Goal: Task Accomplishment & Management: Use online tool/utility

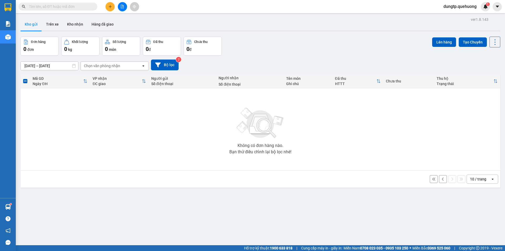
scroll to position [24, 0]
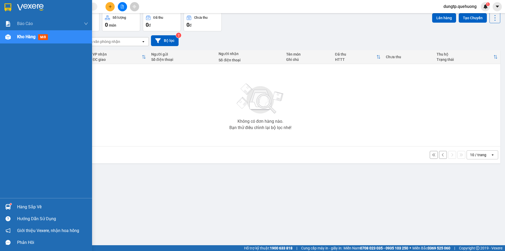
click at [28, 206] on div "Hàng sắp về" at bounding box center [52, 207] width 71 height 8
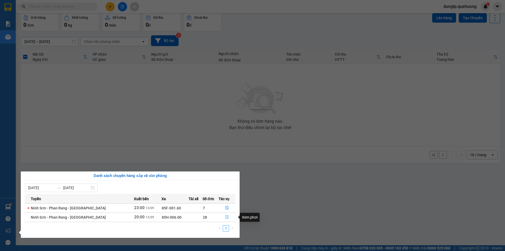
click at [225, 215] on icon "file-done" at bounding box center [227, 217] width 4 height 4
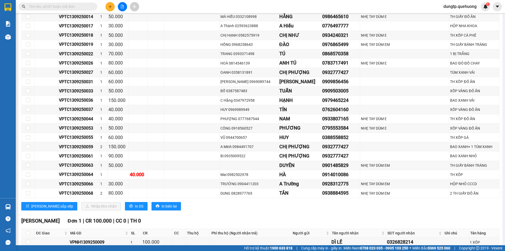
scroll to position [1312, 0]
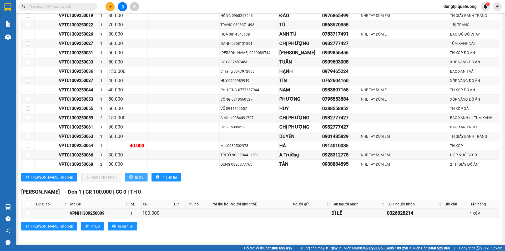
click at [135, 177] on span "In DS" at bounding box center [139, 177] width 8 height 6
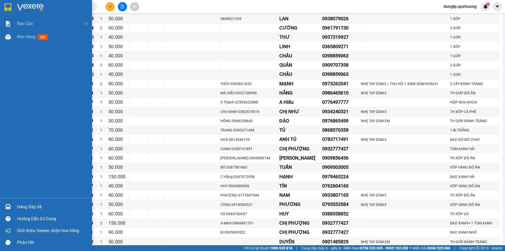
click at [35, 205] on div "Hàng sắp về" at bounding box center [52, 207] width 71 height 8
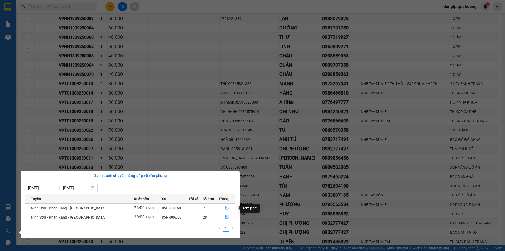
click at [225, 208] on icon "file-done" at bounding box center [227, 208] width 4 height 4
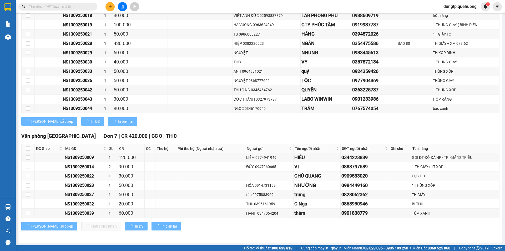
scroll to position [442, 0]
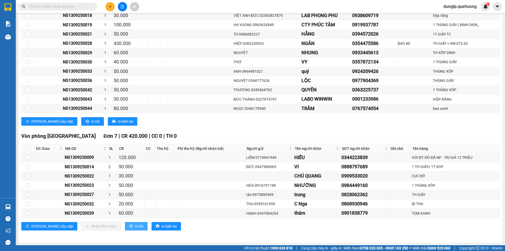
click at [135, 225] on span "In DS" at bounding box center [139, 226] width 8 height 6
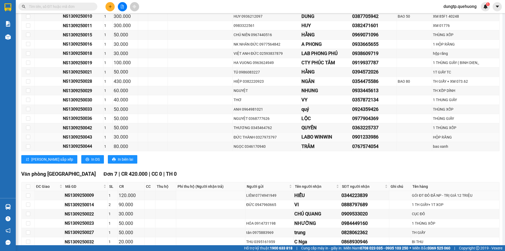
scroll to position [364, 0]
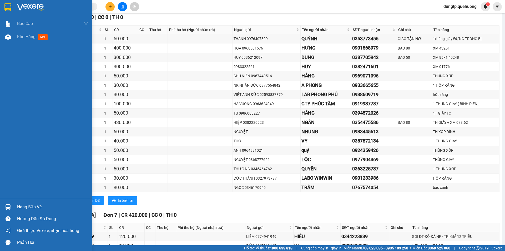
click at [22, 203] on div "Hàng sắp về" at bounding box center [52, 207] width 71 height 8
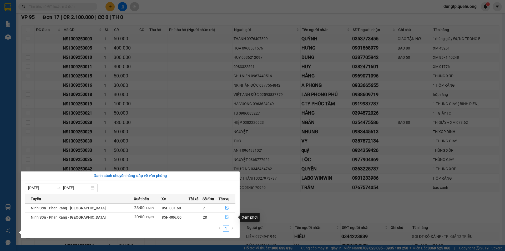
drag, startPoint x: 229, startPoint y: 216, endPoint x: 223, endPoint y: 217, distance: 6.1
click at [229, 216] on button "button" at bounding box center [227, 217] width 17 height 8
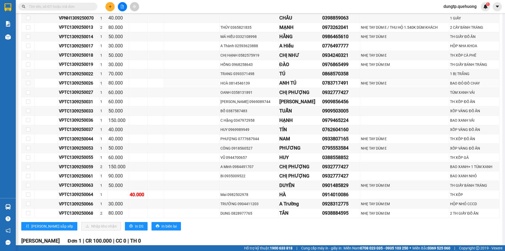
scroll to position [1312, 0]
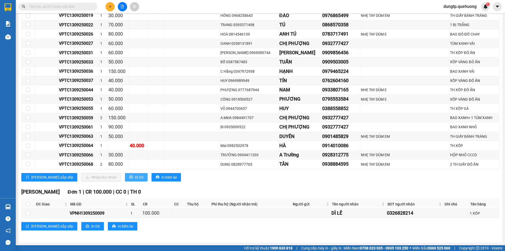
click at [135, 179] on span "In DS" at bounding box center [139, 177] width 8 height 6
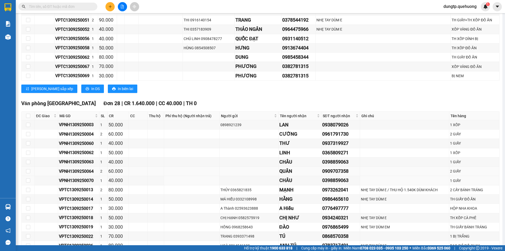
scroll to position [1128, 0]
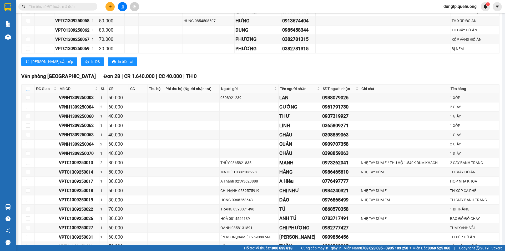
click at [27, 88] on input "checkbox" at bounding box center [28, 88] width 4 height 4
checkbox input "true"
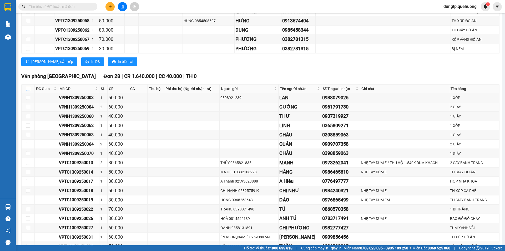
checkbox input "true"
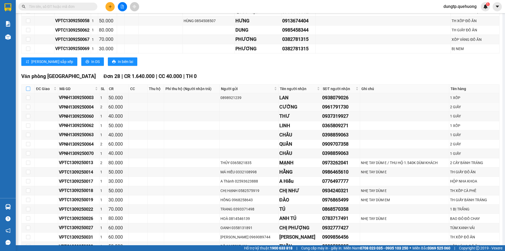
checkbox input "true"
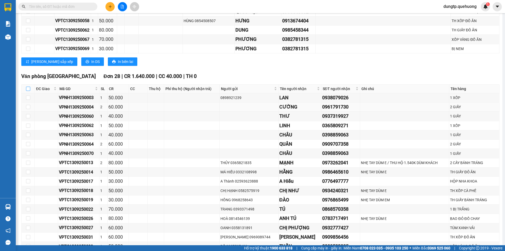
checkbox input "true"
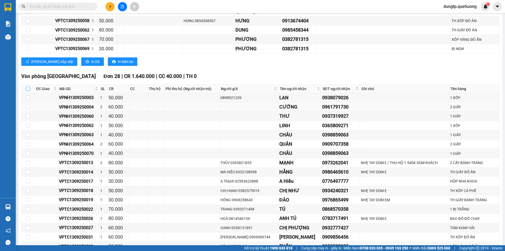
checkbox input "true"
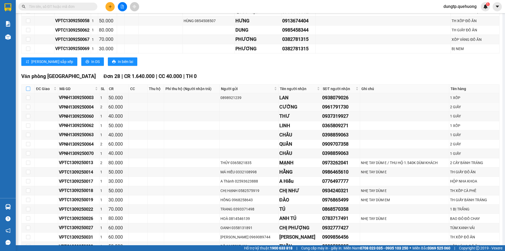
checkbox input "true"
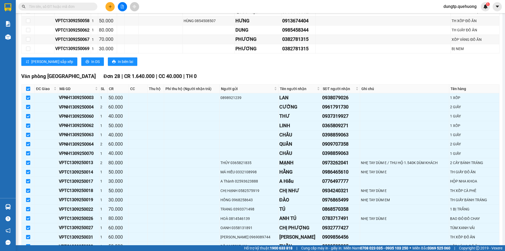
click at [28, 89] on input "checkbox" at bounding box center [28, 88] width 4 height 4
checkbox input "false"
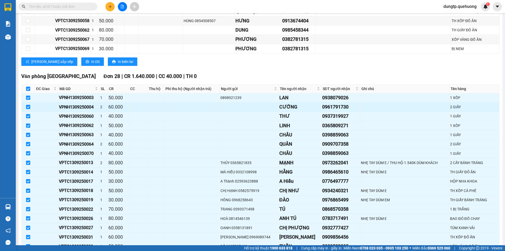
checkbox input "false"
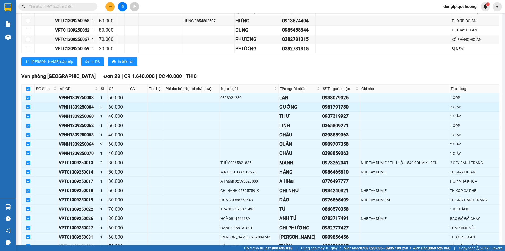
checkbox input "false"
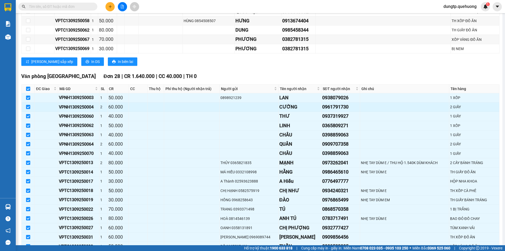
checkbox input "false"
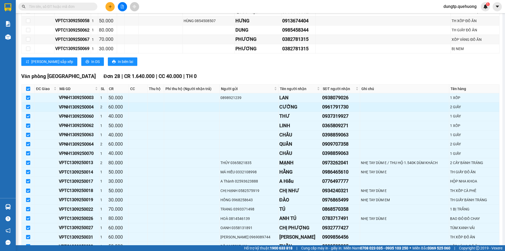
checkbox input "false"
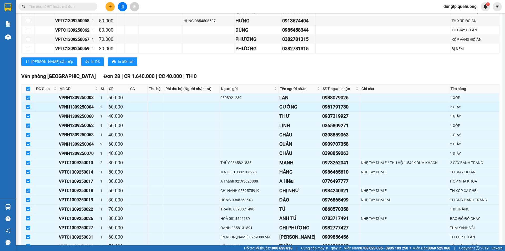
checkbox input "false"
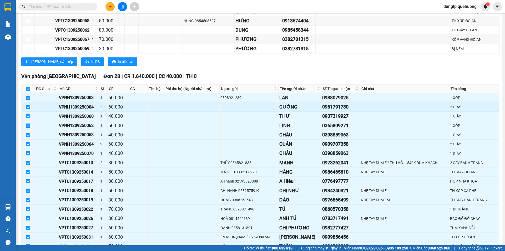
checkbox input "false"
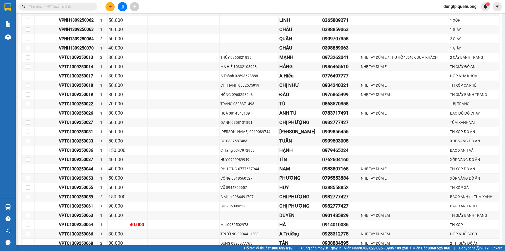
scroll to position [1312, 0]
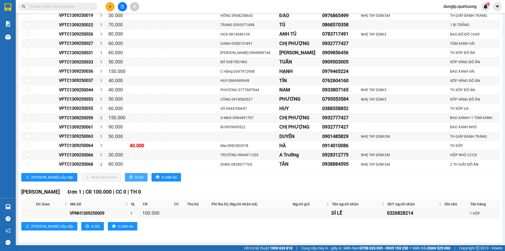
click at [135, 177] on span "In DS" at bounding box center [139, 177] width 8 height 6
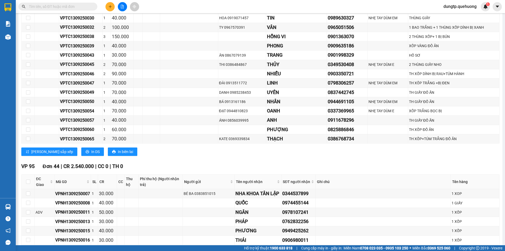
scroll to position [576, 0]
click at [120, 7] on button at bounding box center [122, 6] width 9 height 9
click at [122, 7] on icon "file-add" at bounding box center [122, 7] width 3 height 4
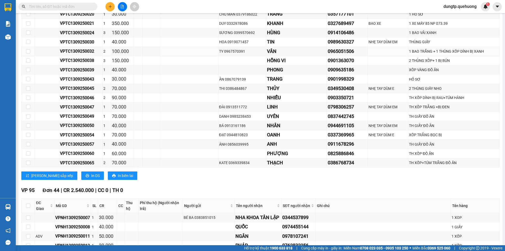
scroll to position [445, 0]
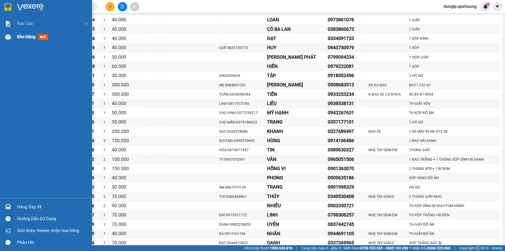
click at [26, 38] on span "Kho hàng" at bounding box center [26, 36] width 18 height 5
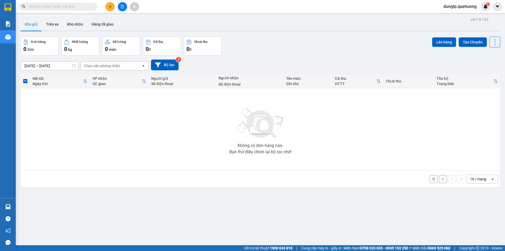
click at [121, 8] on button at bounding box center [122, 6] width 9 height 9
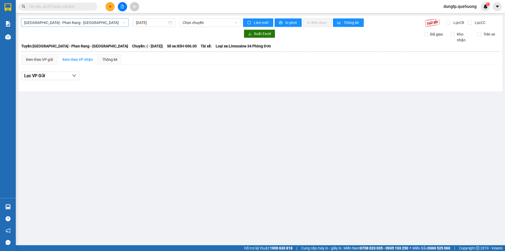
click at [78, 22] on span "[GEOGRAPHIC_DATA] - Phan Rang - [GEOGRAPHIC_DATA]" at bounding box center [74, 23] width 101 height 8
click at [234, 24] on span "Chọn chuyến" at bounding box center [209, 23] width 55 height 8
click at [217, 24] on span "Chọn chuyến" at bounding box center [209, 23] width 55 height 8
click at [233, 23] on span "Chọn chuyến" at bounding box center [209, 23] width 55 height 8
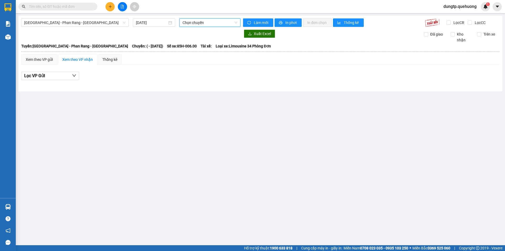
click at [216, 25] on span "Chọn chuyến" at bounding box center [209, 23] width 55 height 8
click at [39, 61] on div "Xem theo VP gửi" at bounding box center [39, 60] width 27 height 6
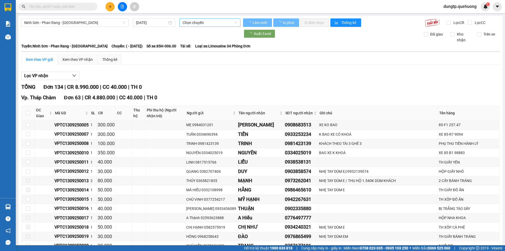
click at [213, 23] on span "Chọn chuyến" at bounding box center [209, 23] width 55 height 8
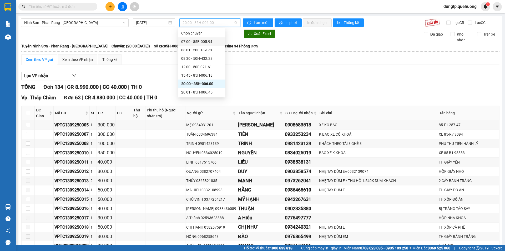
click at [201, 44] on div "07:00 - 85B-005.94" at bounding box center [201, 41] width 47 height 8
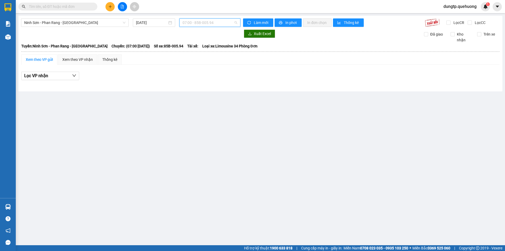
click at [214, 22] on span "07:00 - 85B-005.94" at bounding box center [209, 23] width 55 height 8
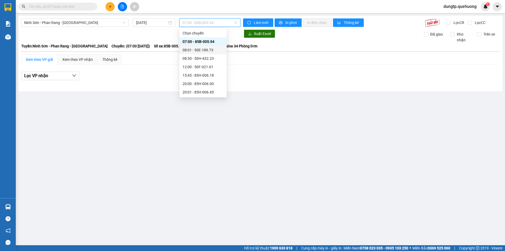
click at [210, 49] on div "08:01 - 50E-189.73" at bounding box center [202, 50] width 41 height 6
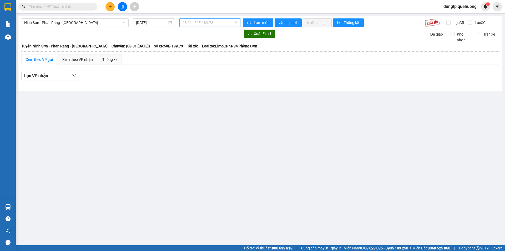
click at [212, 23] on span "08:01 - 50E-189.73" at bounding box center [209, 23] width 55 height 8
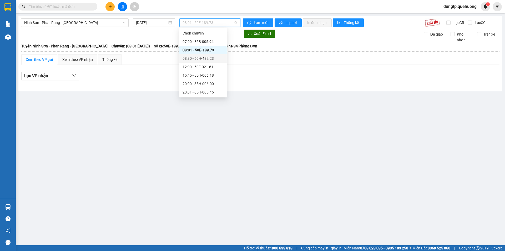
click at [206, 58] on div "08:30 - 50H-432.23" at bounding box center [202, 58] width 41 height 6
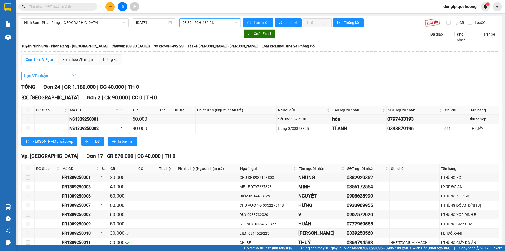
click at [56, 76] on button "Lọc VP nhận" at bounding box center [50, 76] width 58 height 8
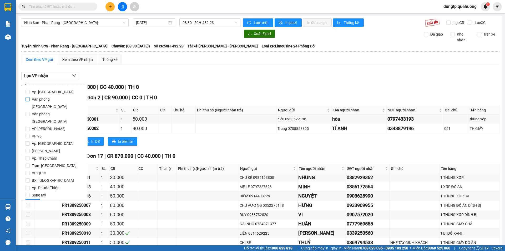
click at [28, 102] on label "Văn phòng [GEOGRAPHIC_DATA]" at bounding box center [55, 102] width 58 height 15
click at [28, 101] on input "Văn phòng [GEOGRAPHIC_DATA]" at bounding box center [28, 99] width 4 height 4
checkbox input "true"
click at [34, 200] on span "Lọc" at bounding box center [33, 203] width 6 height 6
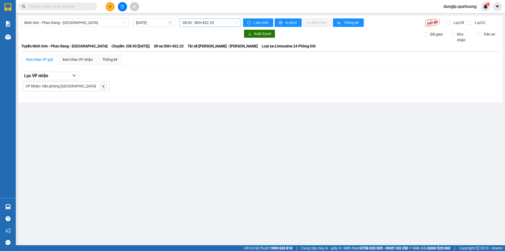
click at [221, 23] on span "08:30 - 50H-432.23" at bounding box center [209, 23] width 55 height 8
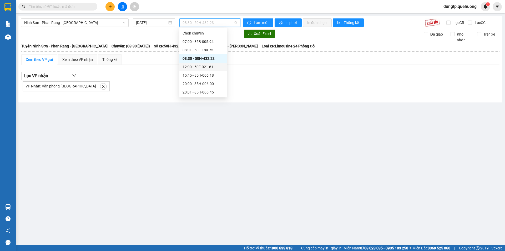
click at [207, 65] on div "12:00 - 50F-021.61" at bounding box center [202, 67] width 41 height 6
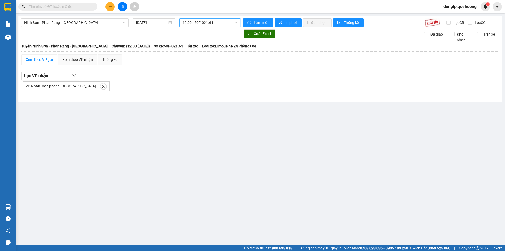
click at [212, 21] on span "12:00 - 50F-021.61" at bounding box center [209, 23] width 55 height 8
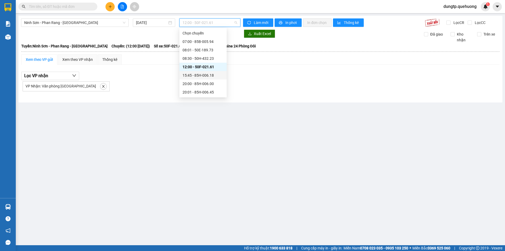
click at [203, 79] on div "15:45 - 85H-006.18" at bounding box center [202, 75] width 47 height 8
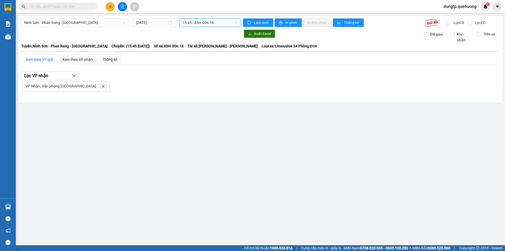
click at [206, 25] on span "15:45 - 85H-006.18" at bounding box center [209, 23] width 55 height 8
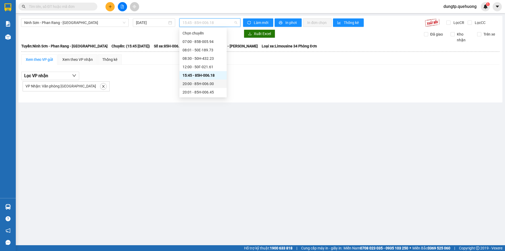
click at [199, 83] on div "20:00 - 85H-006.00" at bounding box center [202, 84] width 41 height 6
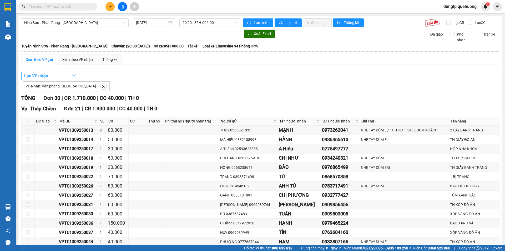
click at [66, 75] on button "Lọc VP nhận" at bounding box center [50, 76] width 58 height 8
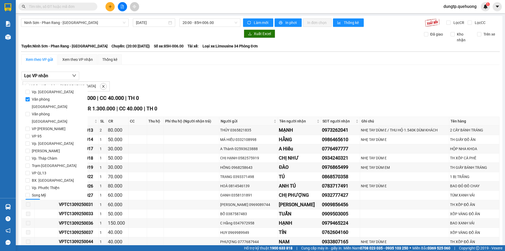
click at [50, 101] on span "Văn phòng [GEOGRAPHIC_DATA]" at bounding box center [57, 102] width 54 height 15
click at [30, 101] on input "Văn phòng [GEOGRAPHIC_DATA]" at bounding box center [28, 99] width 4 height 4
click at [33, 200] on span "Lọc" at bounding box center [33, 203] width 6 height 6
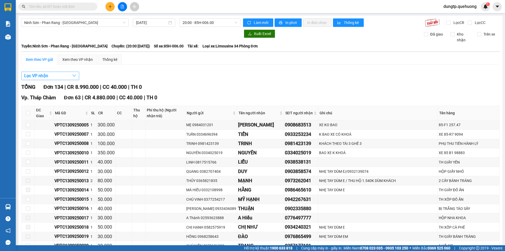
click at [63, 74] on button "Lọc VP nhận" at bounding box center [50, 76] width 58 height 8
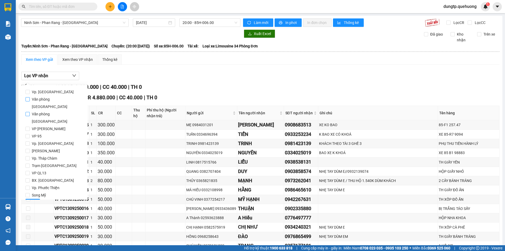
click at [29, 99] on input "Văn phòng [GEOGRAPHIC_DATA]" at bounding box center [28, 99] width 4 height 4
checkbox input "true"
click at [31, 200] on span "Lọc" at bounding box center [33, 203] width 6 height 6
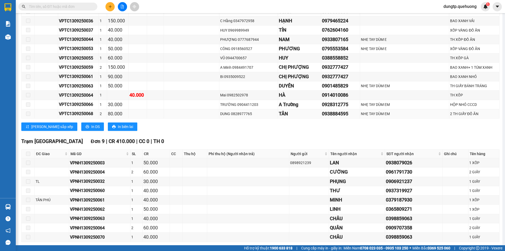
scroll to position [226, 0]
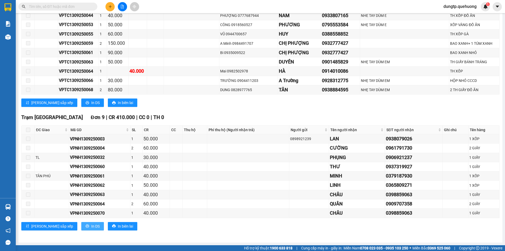
click at [91, 225] on span "In DS" at bounding box center [95, 226] width 8 height 6
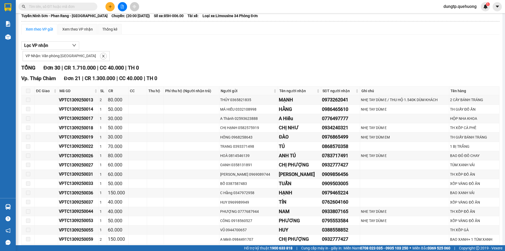
scroll to position [0, 0]
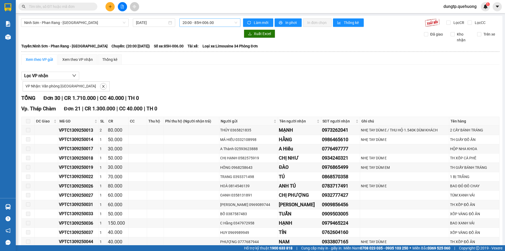
click at [230, 23] on span "20:00 - 85H-006.00" at bounding box center [209, 23] width 55 height 8
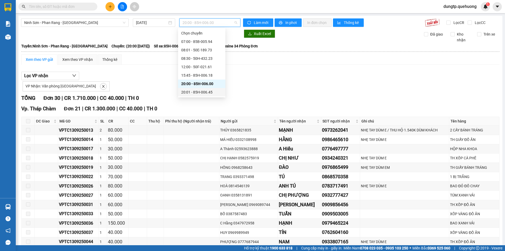
click at [197, 92] on div "20:01 - 85H-006.45" at bounding box center [201, 92] width 41 height 6
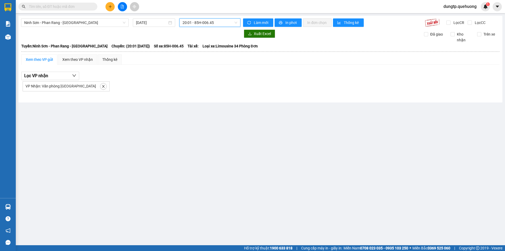
click at [222, 19] on span "20:01 - 85H-006.45" at bounding box center [209, 23] width 55 height 8
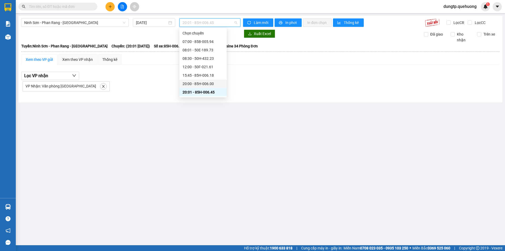
scroll to position [26, 0]
click at [206, 73] on div "20:30 - 50F-029.60" at bounding box center [202, 74] width 41 height 6
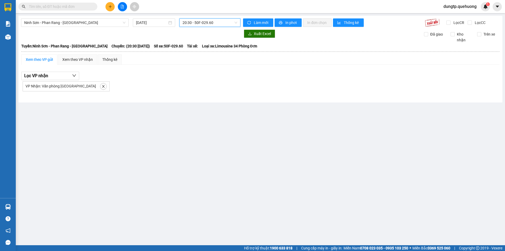
click at [225, 24] on span "20:30 - 50F-029.60" at bounding box center [209, 23] width 55 height 8
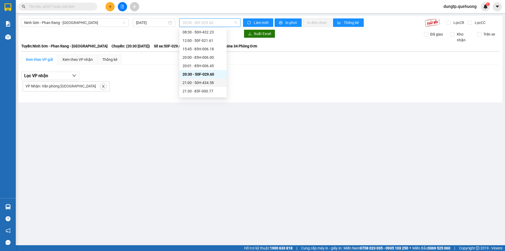
click at [206, 83] on div "21:00 - 50H-434.58" at bounding box center [202, 83] width 41 height 6
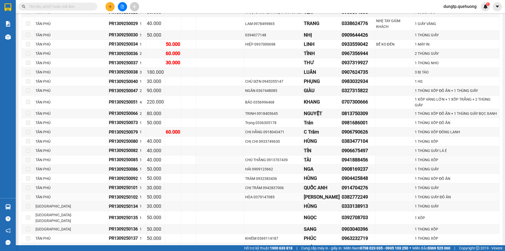
scroll to position [158, 0]
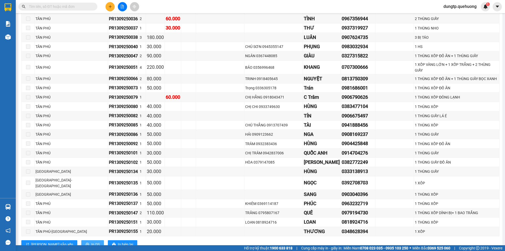
click at [91, 241] on span "In DS" at bounding box center [95, 244] width 8 height 6
